Goal: Use online tool/utility: Use online tool/utility

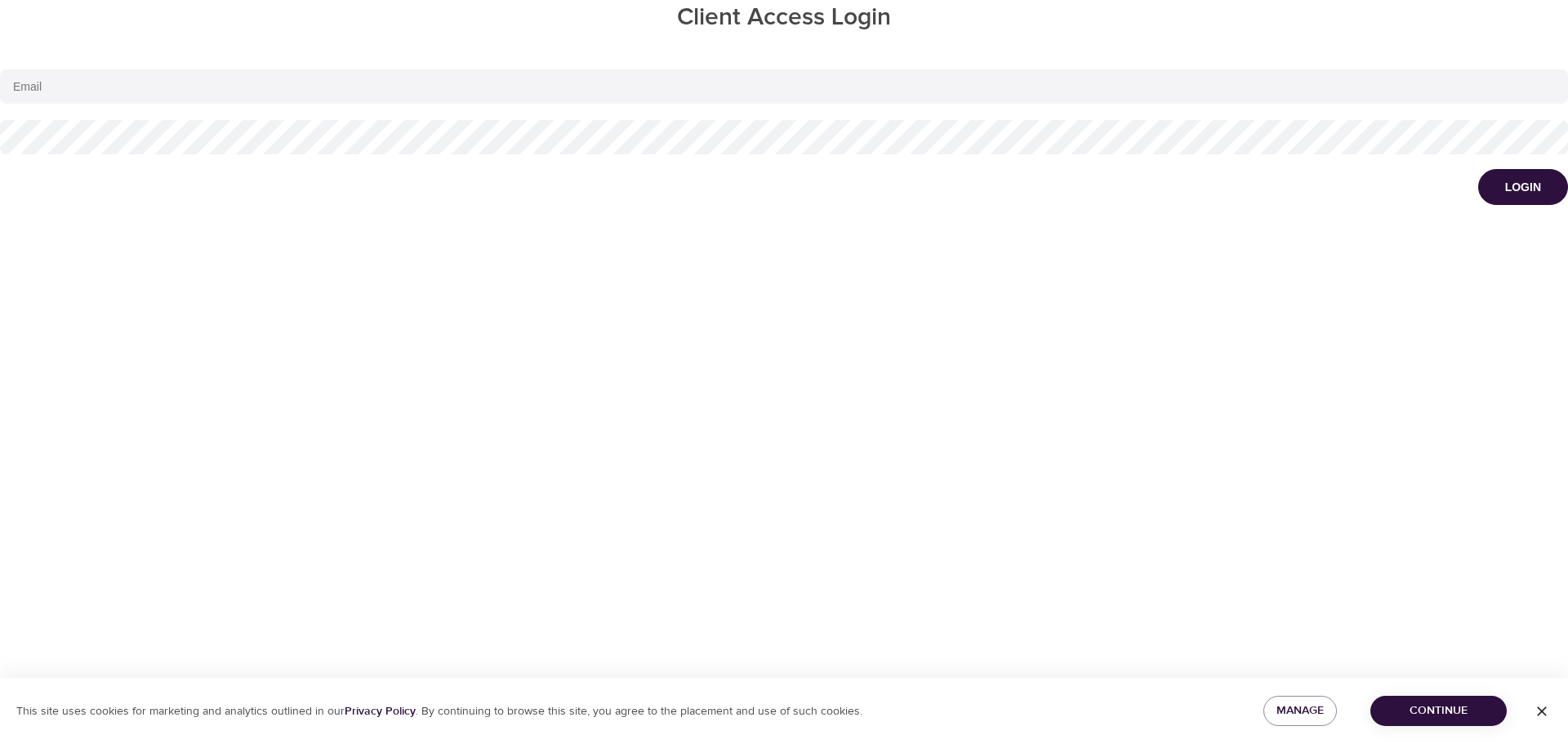
type input "[EMAIL_ADDRESS][DOMAIN_NAME]"
click at [0, 122] on div "[EMAIL_ADDRESS][DOMAIN_NAME]" at bounding box center [784, 111] width 1568 height 101
click at [1551, 193] on button "Login" at bounding box center [1523, 187] width 90 height 36
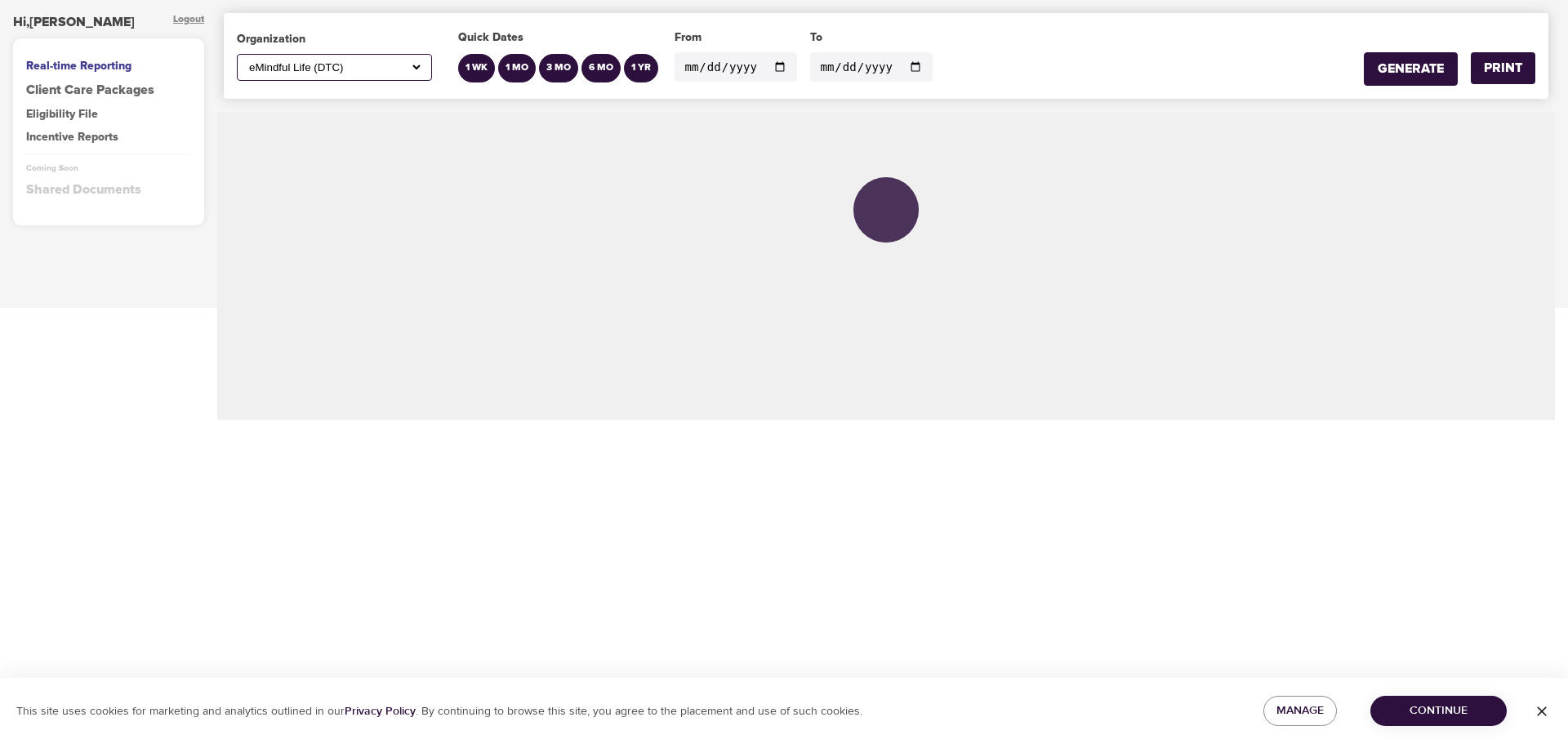
click at [340, 69] on select "All ABC Corp ADM AECOM Aetna AFCU [PERSON_NAME], Inc Alltrust Employees Alltrus…" at bounding box center [334, 67] width 177 height 14
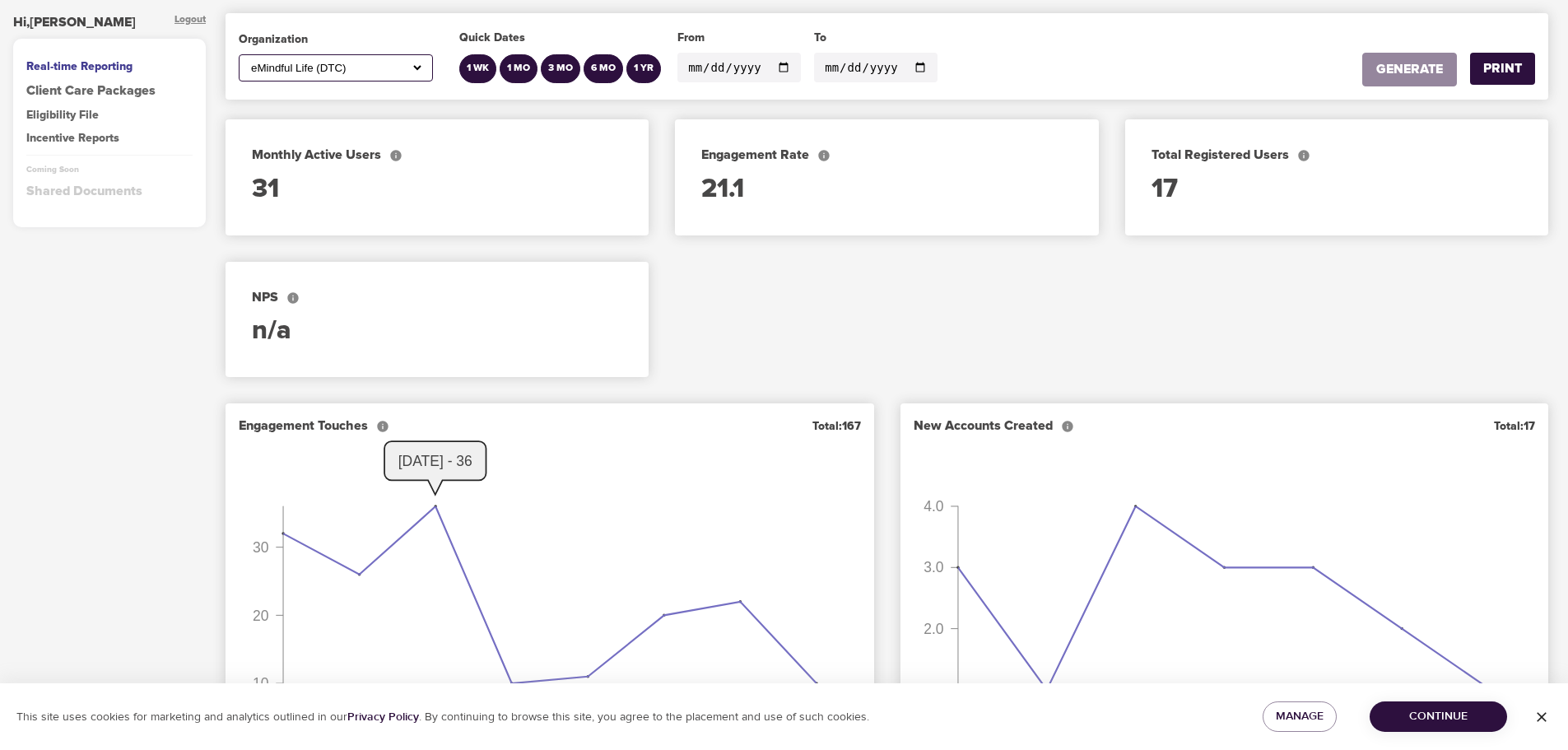
select select "467"
click at [248, 60] on select "All ABC Corp ADM AECOM Aetna AFCU [PERSON_NAME], Inc Alltrust Employees Alltrus…" at bounding box center [336, 67] width 176 height 14
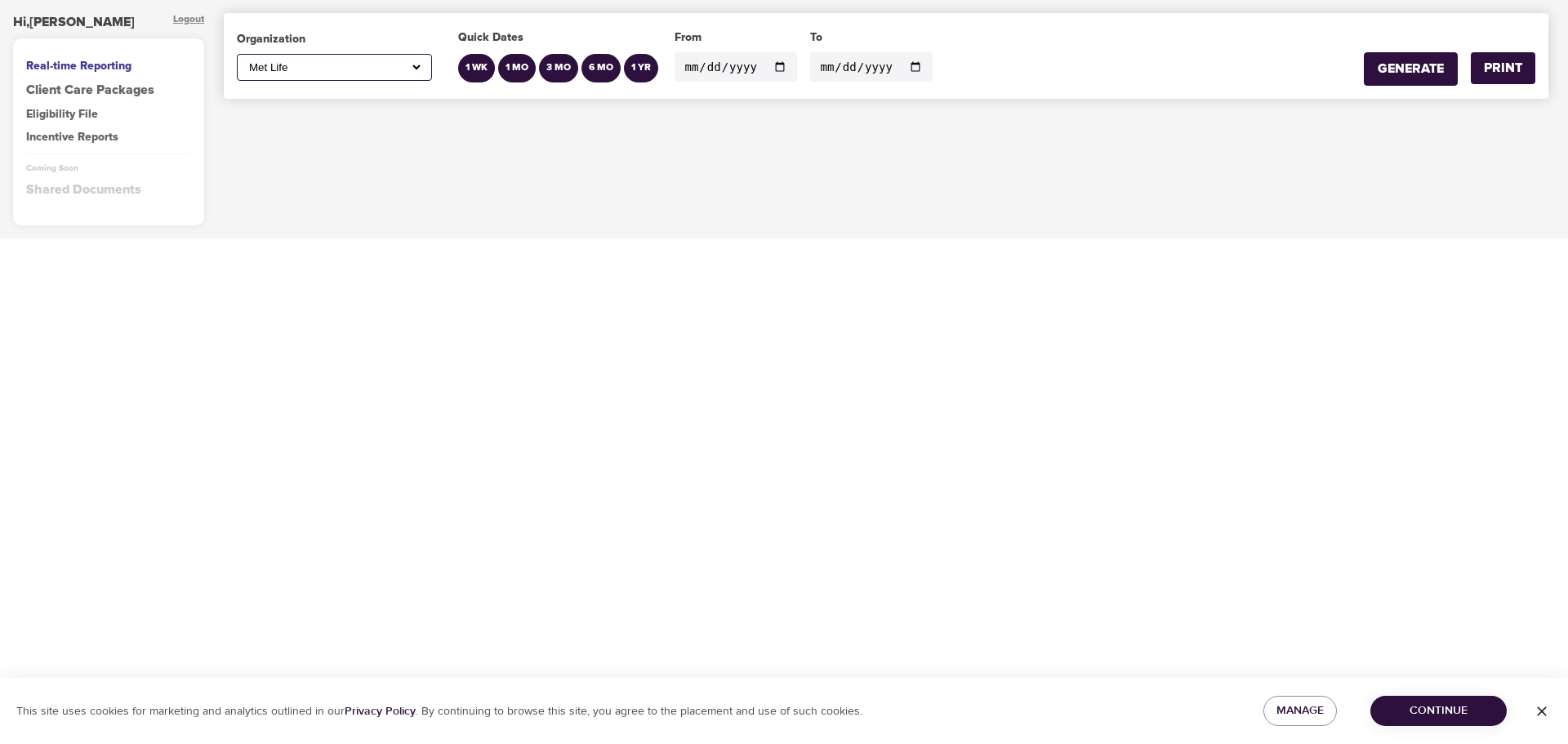
click at [775, 67] on input "[DATE]" at bounding box center [736, 67] width 123 height 29
type input "[DATE]"
click at [905, 63] on input "[DATE]" at bounding box center [871, 67] width 123 height 29
type input "[DATE]"
click at [1397, 69] on div "GENERATE" at bounding box center [1410, 69] width 66 height 19
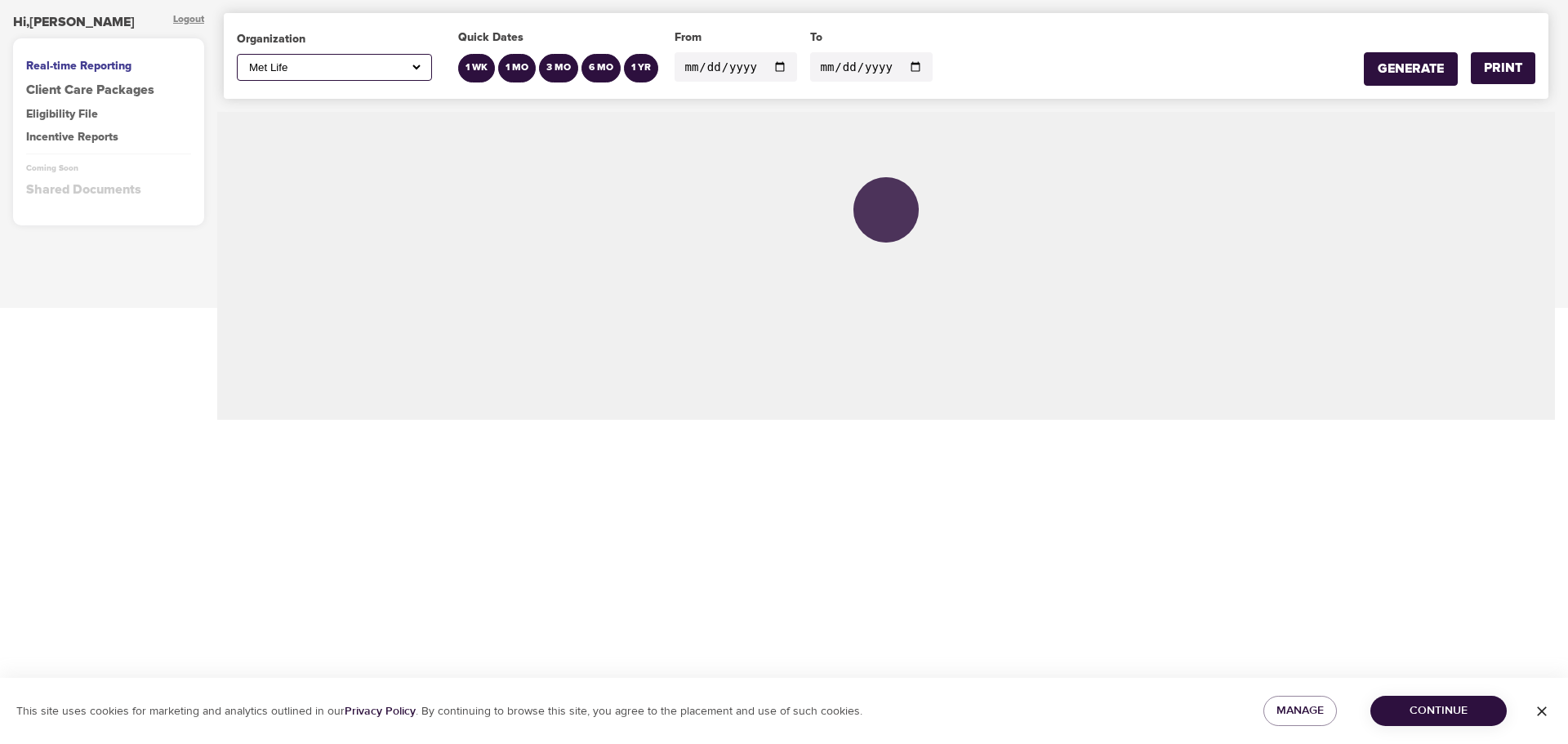
click at [1487, 705] on span "Continue" at bounding box center [1439, 711] width 111 height 21
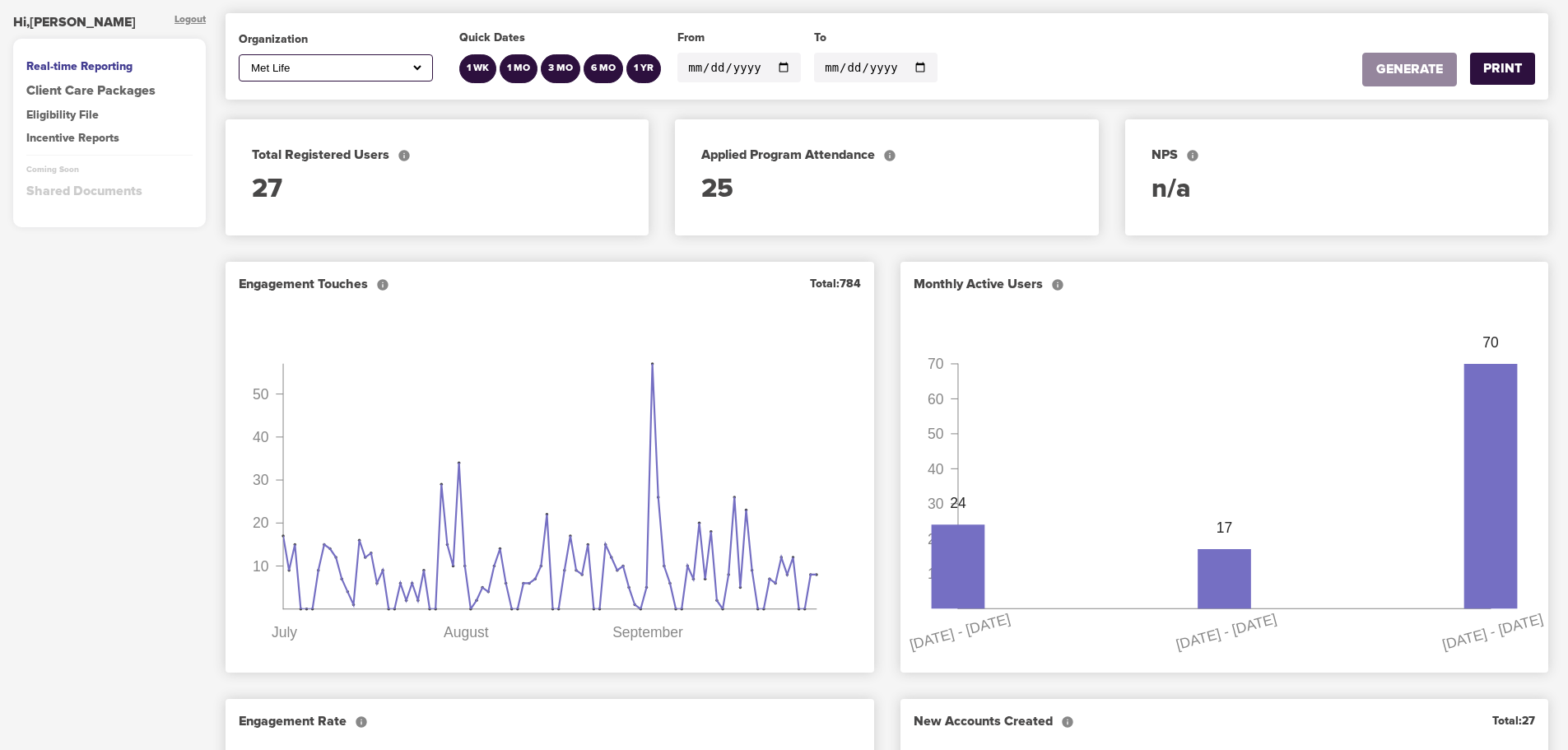
click at [420, 71] on select "All ABC Corp ADM AECOM Aetna AFCU [PERSON_NAME], Inc Alltrust Employees Alltrus…" at bounding box center [336, 67] width 176 height 14
select select "all"
click at [248, 60] on select "All ABC Corp ADM AECOM Aetna AFCU [PERSON_NAME], Inc Alltrust Employees Alltrus…" at bounding box center [336, 67] width 176 height 14
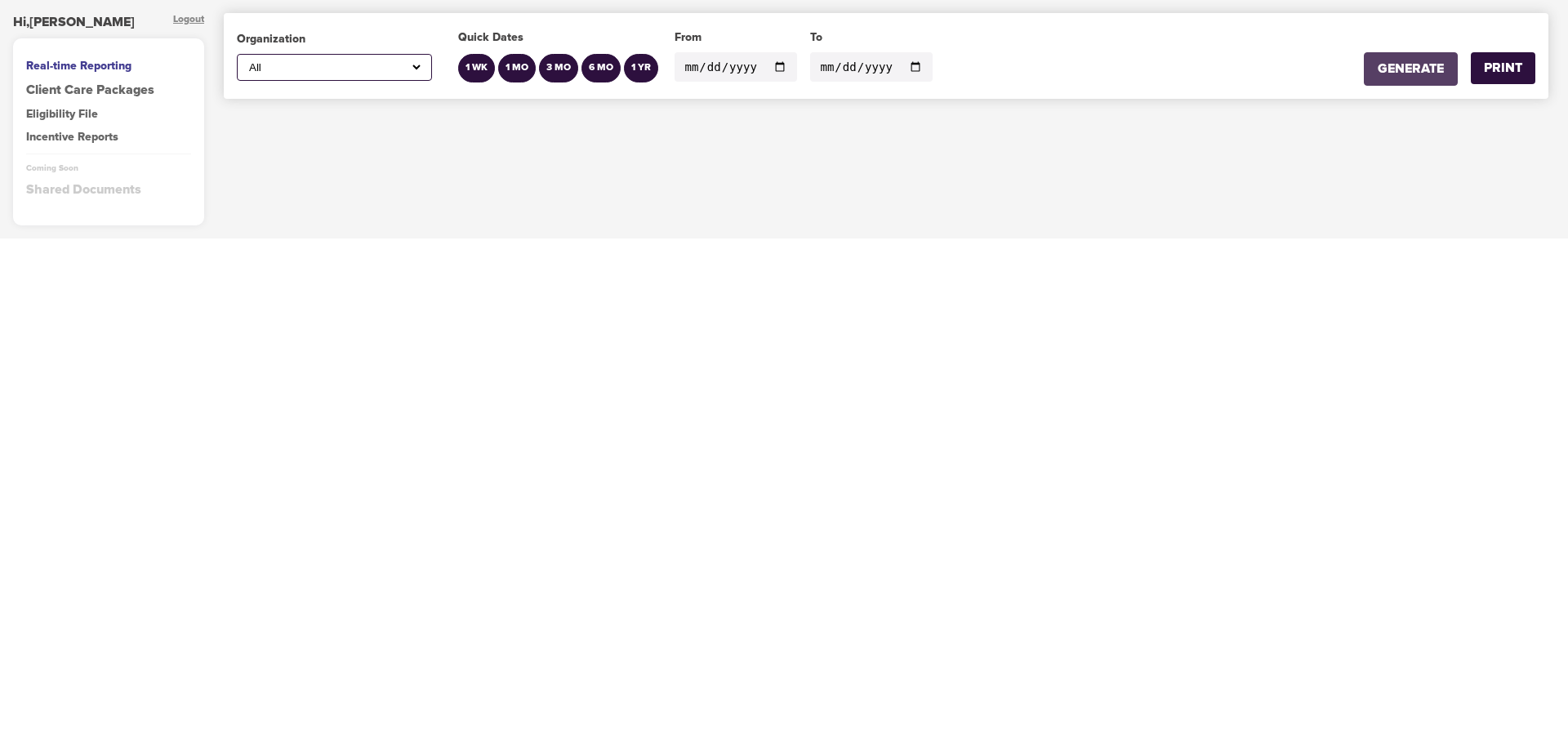
click at [1410, 68] on div "GENERATE" at bounding box center [1410, 69] width 66 height 19
